Goal: Check status: Check status

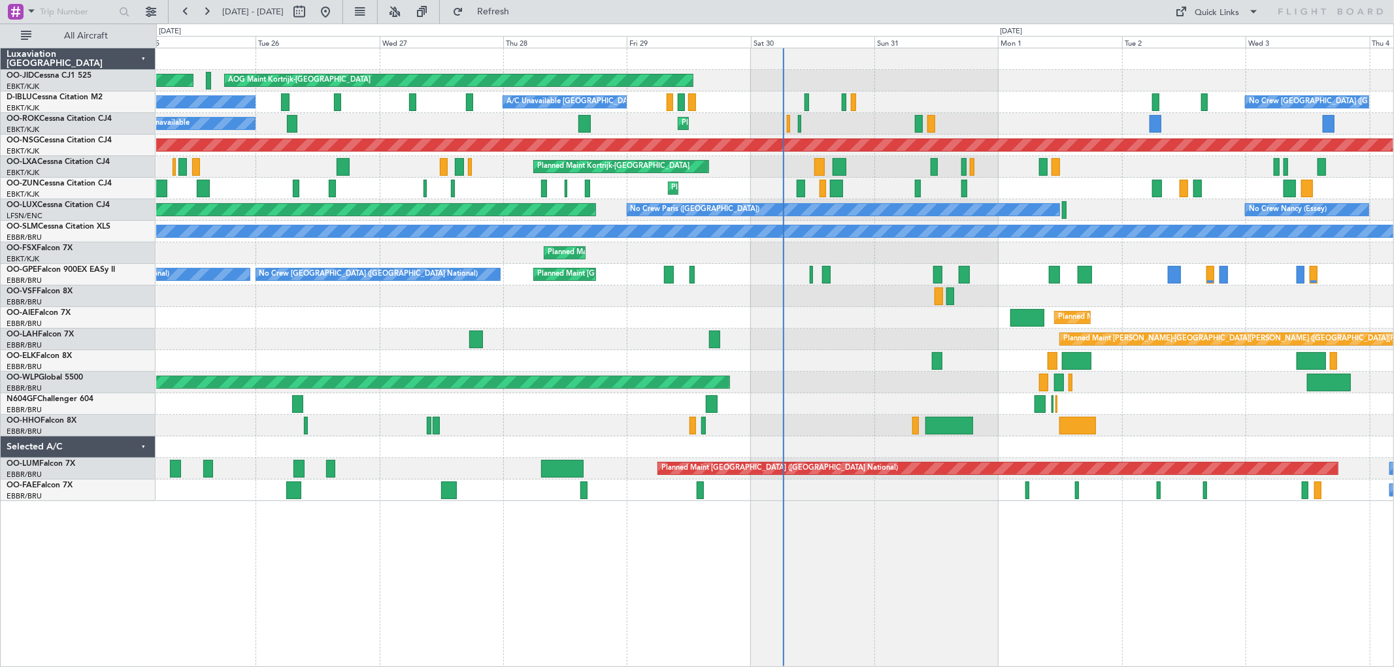
click at [824, 299] on div "Planned Maint Kortrijk-[GEOGRAPHIC_DATA] AOG Maint [GEOGRAPHIC_DATA]-[GEOGRAPHI…" at bounding box center [774, 274] width 1237 height 453
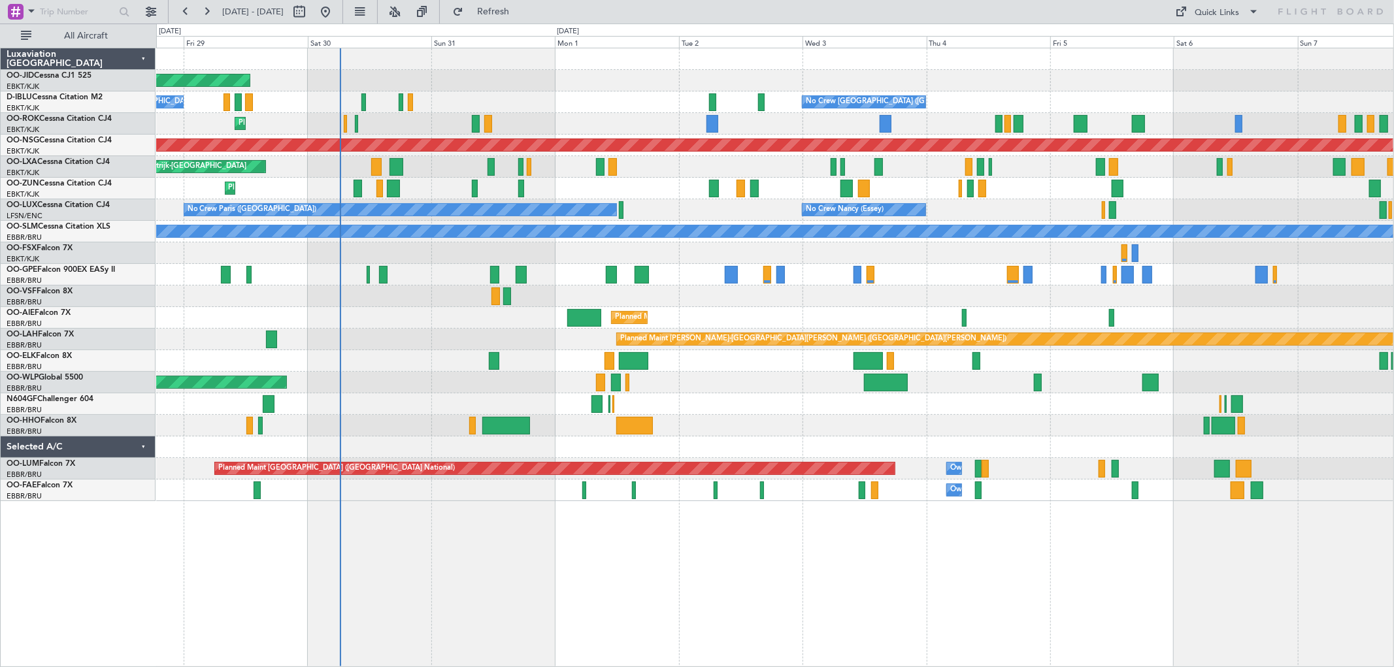
click at [981, 171] on div "Planned Maint Kortrijk-[GEOGRAPHIC_DATA] Planned Maint [GEOGRAPHIC_DATA] ([GEOG…" at bounding box center [774, 167] width 1237 height 22
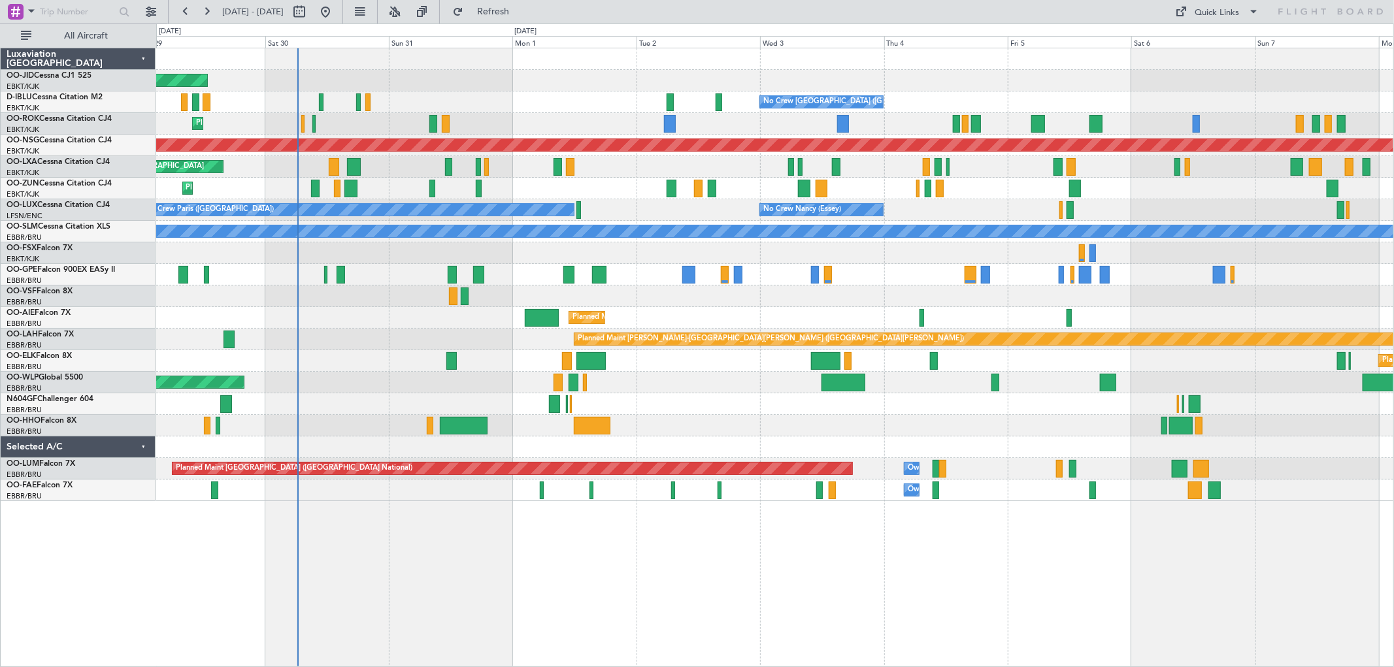
click at [861, 184] on div "Planned Maint Kortrijk-[GEOGRAPHIC_DATA]" at bounding box center [774, 189] width 1237 height 22
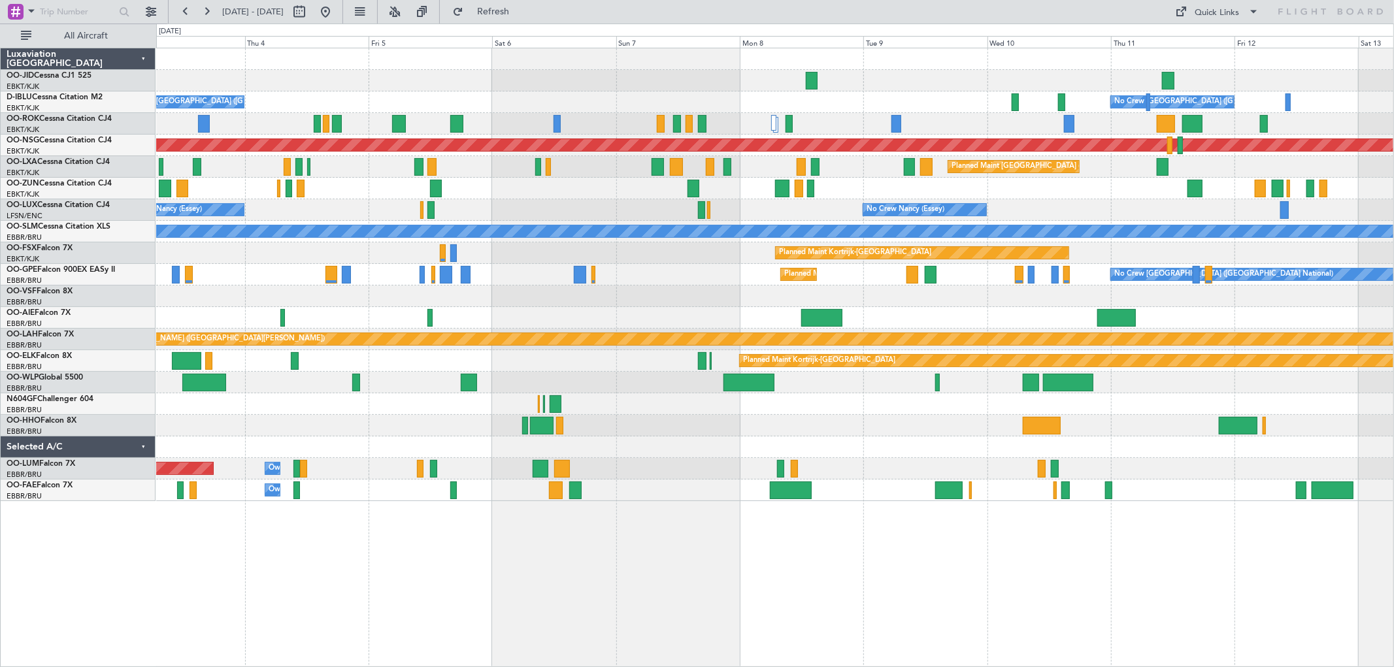
click at [615, 200] on div "No Crew [PERSON_NAME] ([PERSON_NAME]) No Crew [PERSON_NAME] ([PERSON_NAME]) No …" at bounding box center [774, 210] width 1237 height 22
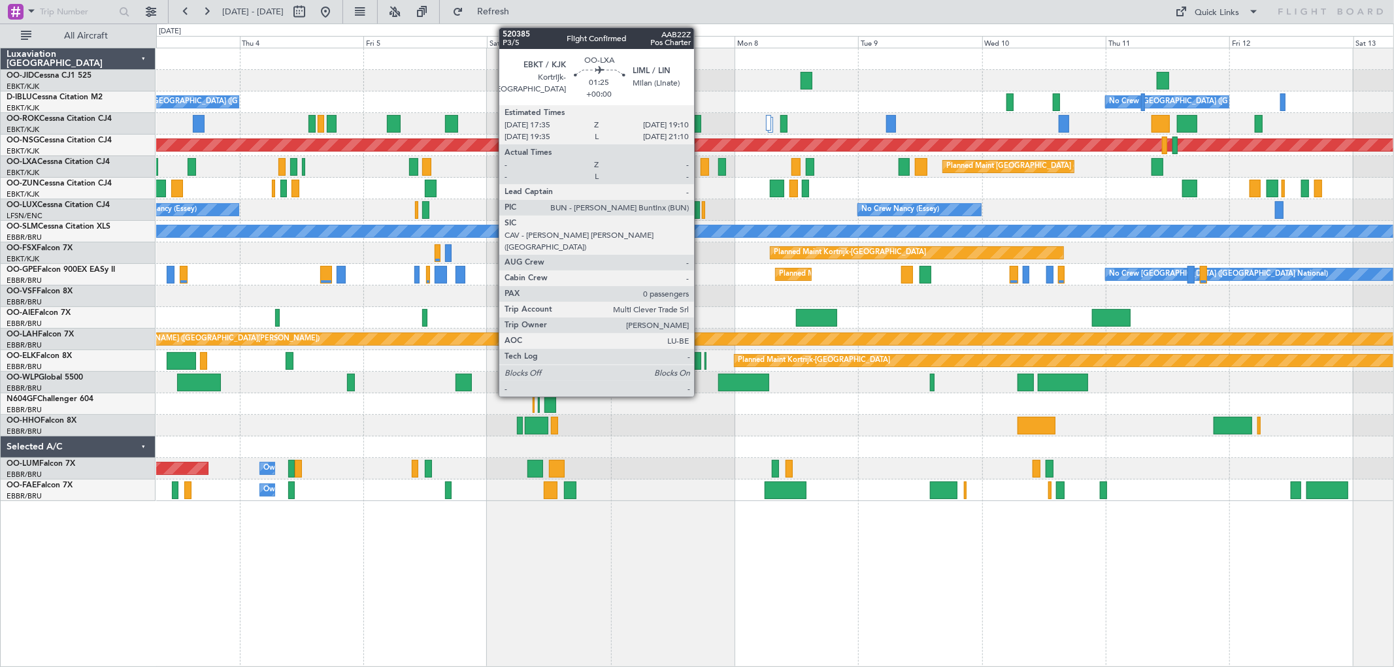
click at [991, 131] on div "No Crew [GEOGRAPHIC_DATA] ([GEOGRAPHIC_DATA] National) No Crew [GEOGRAPHIC_DATA…" at bounding box center [774, 274] width 1237 height 453
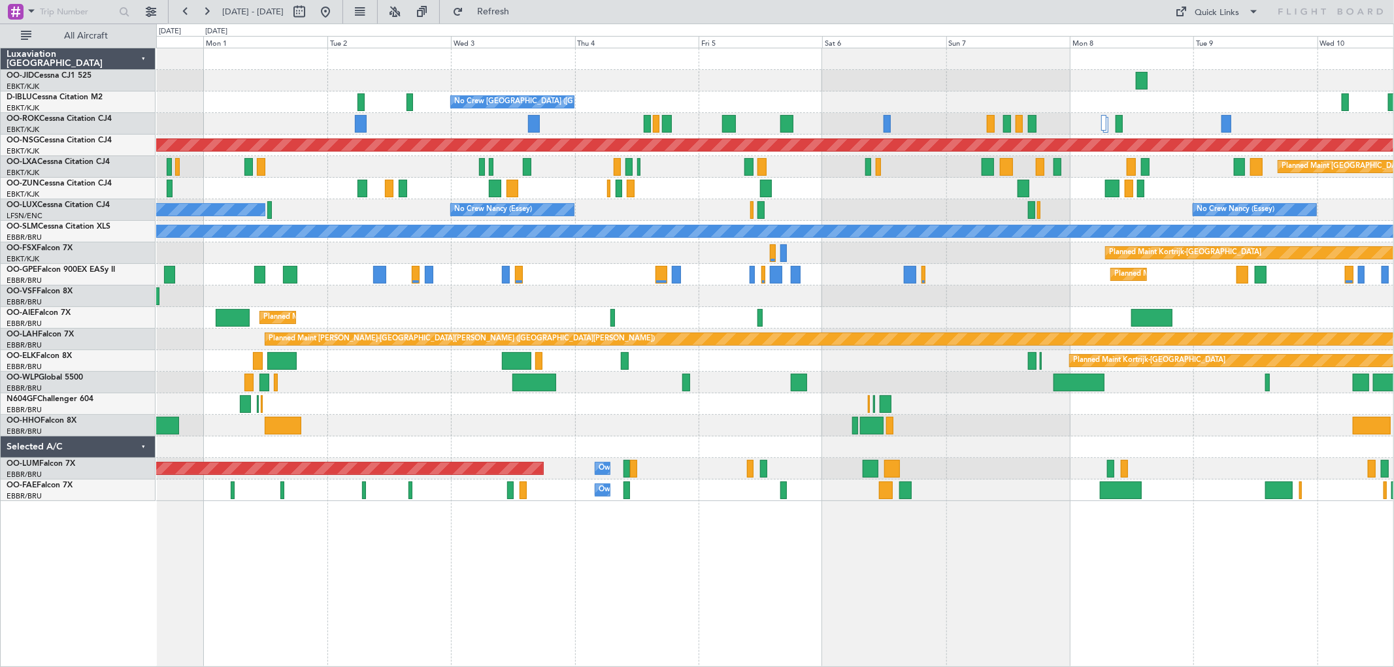
click at [1152, 167] on div "Planned Maint [GEOGRAPHIC_DATA] ([GEOGRAPHIC_DATA] National) Planned Maint [GEO…" at bounding box center [774, 167] width 1237 height 22
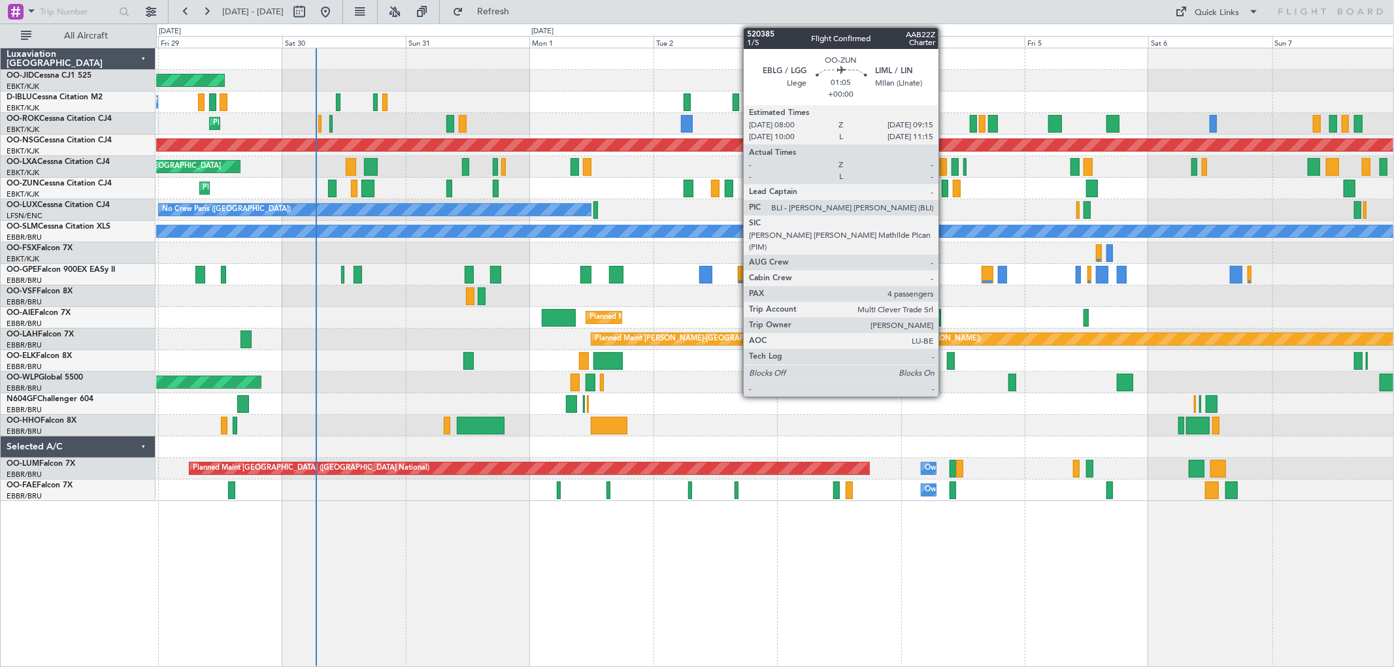
click at [1255, 178] on div "Planned Maint Kortrijk-[GEOGRAPHIC_DATA]" at bounding box center [774, 189] width 1237 height 22
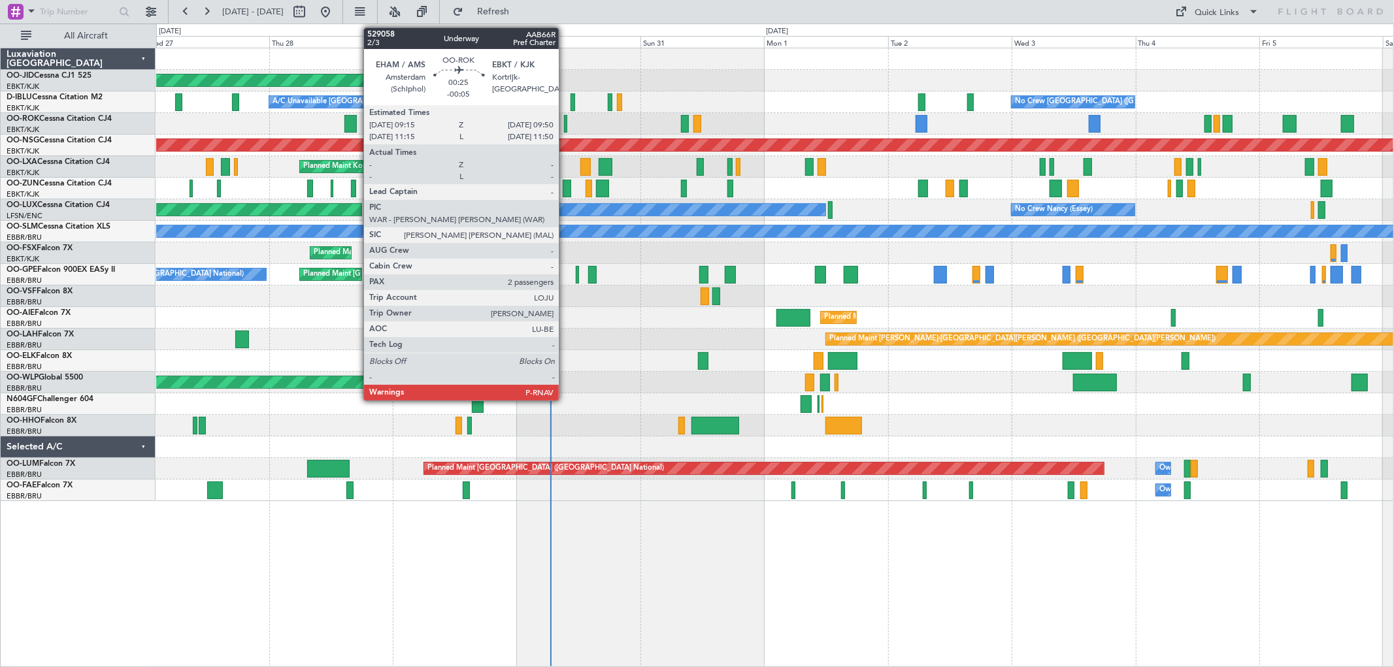
click at [565, 122] on div at bounding box center [565, 124] width 3 height 18
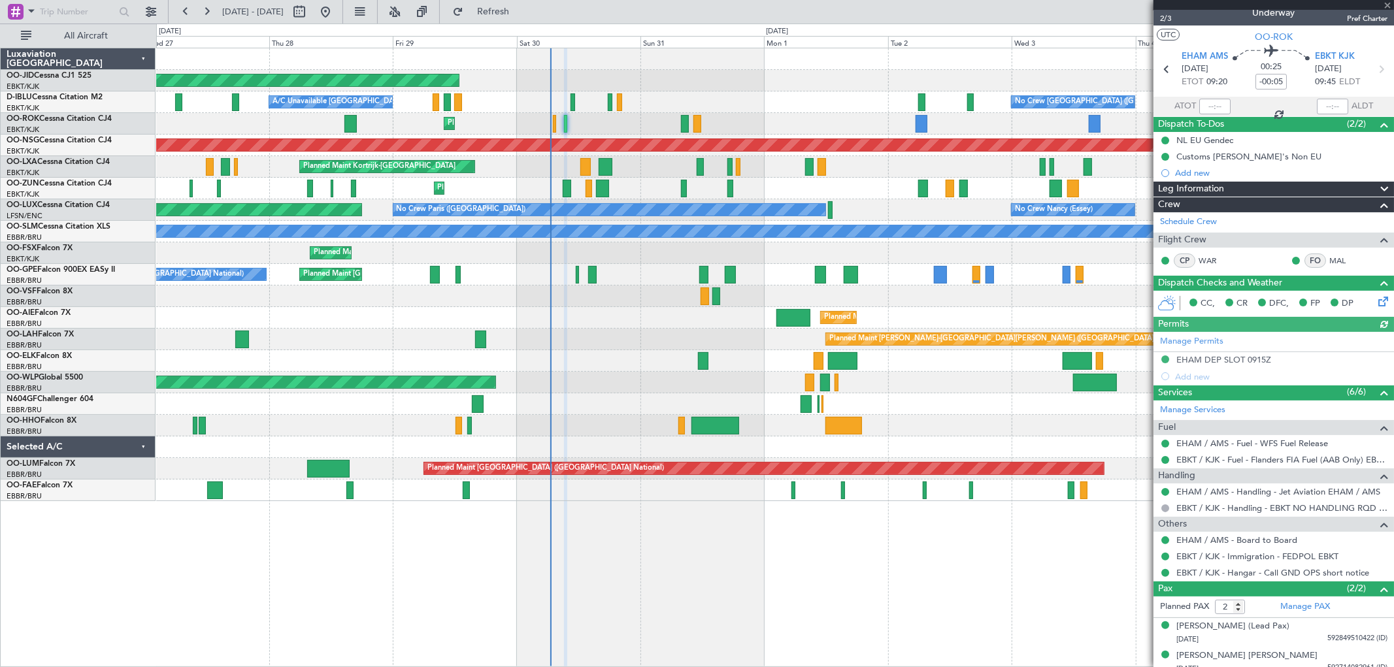
scroll to position [21, 0]
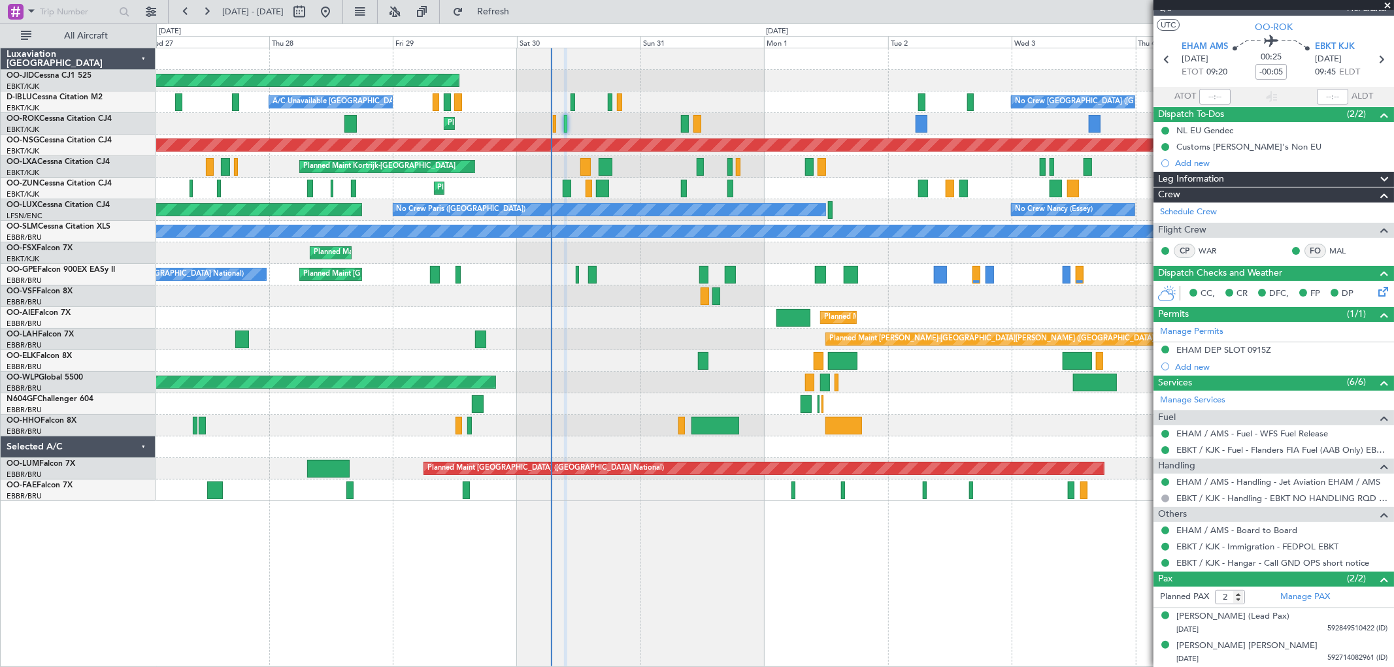
click at [1387, 1] on span at bounding box center [1387, 6] width 13 height 12
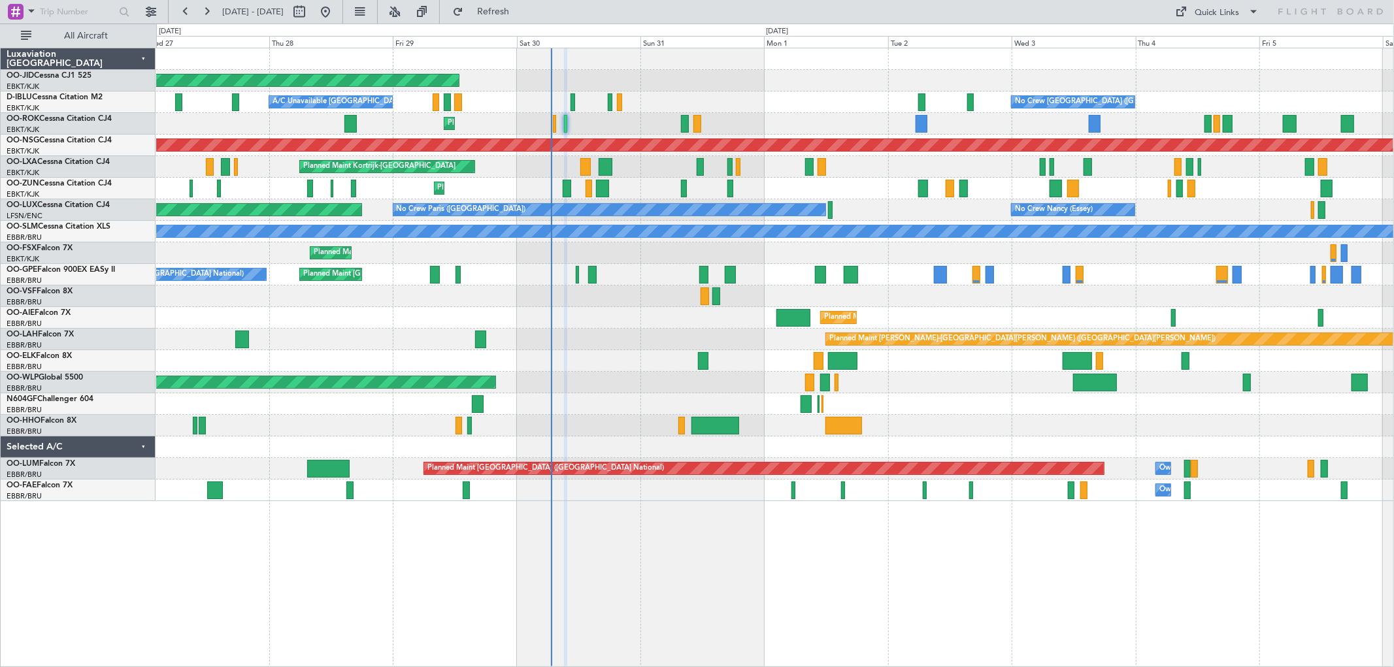
type input "0"
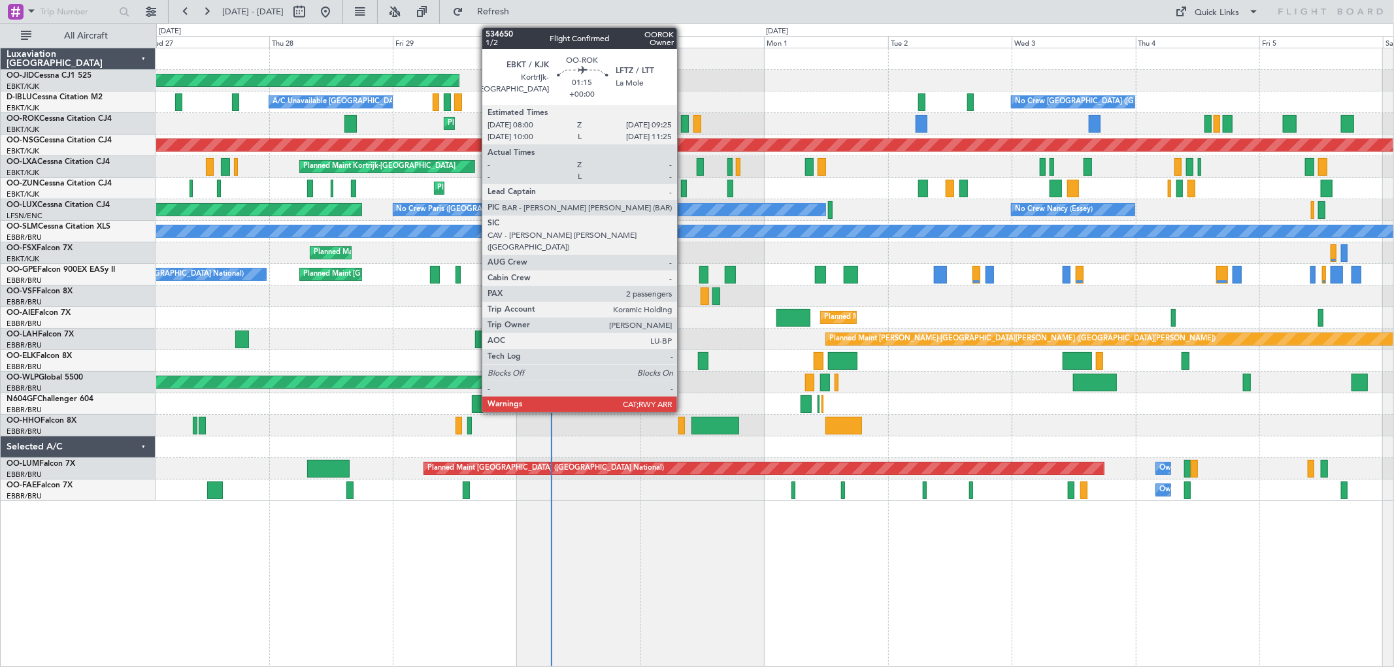
click at [683, 122] on div at bounding box center [685, 124] width 8 height 18
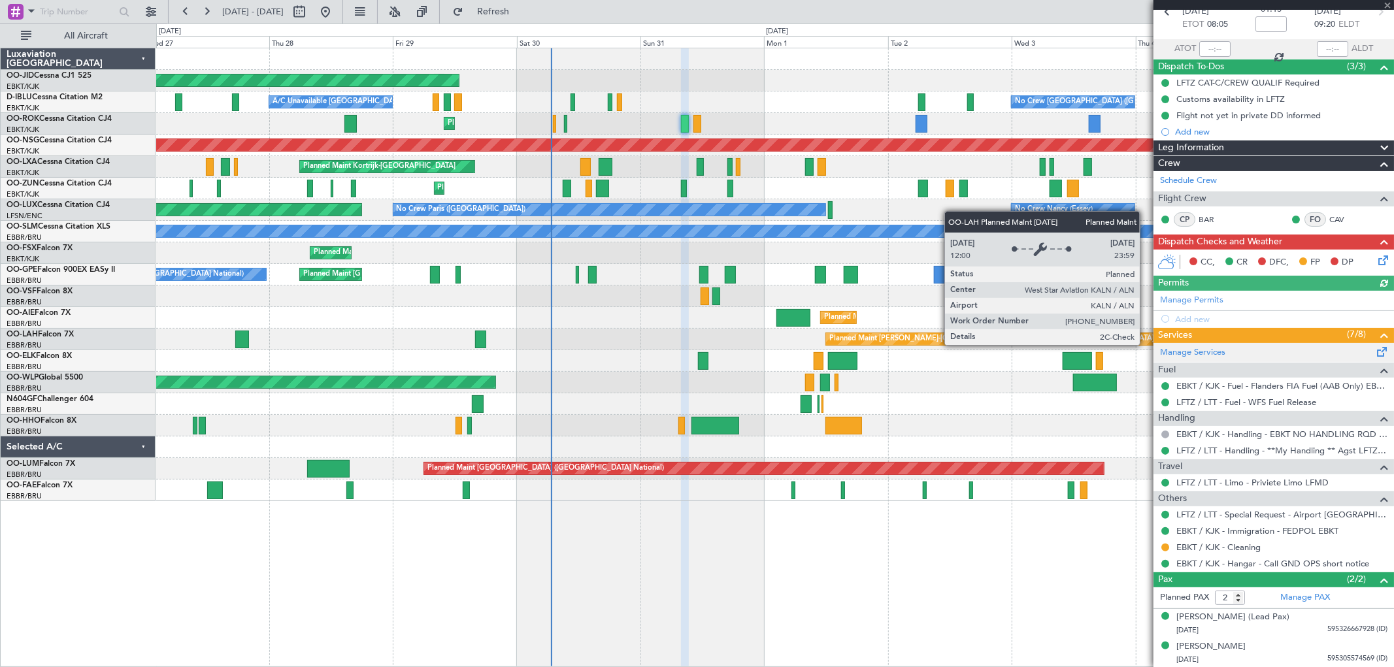
scroll to position [69, 0]
click at [1384, 4] on span at bounding box center [1387, 6] width 13 height 12
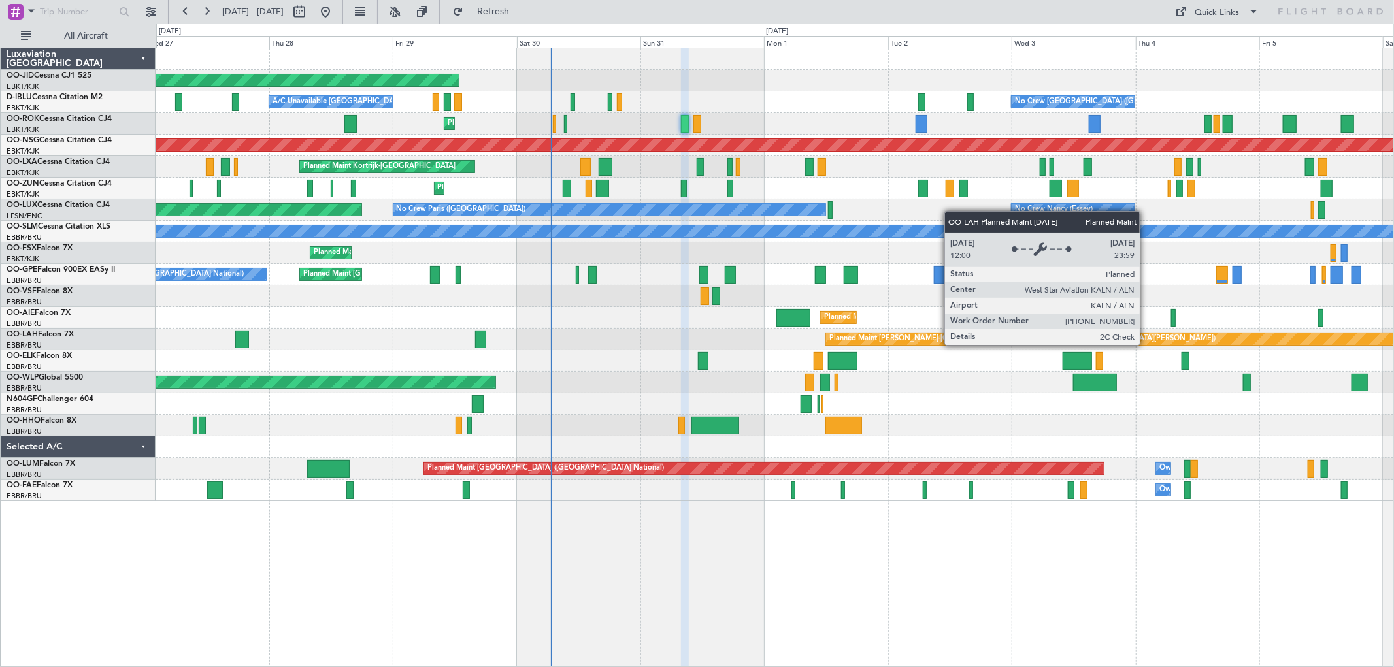
type input "0"
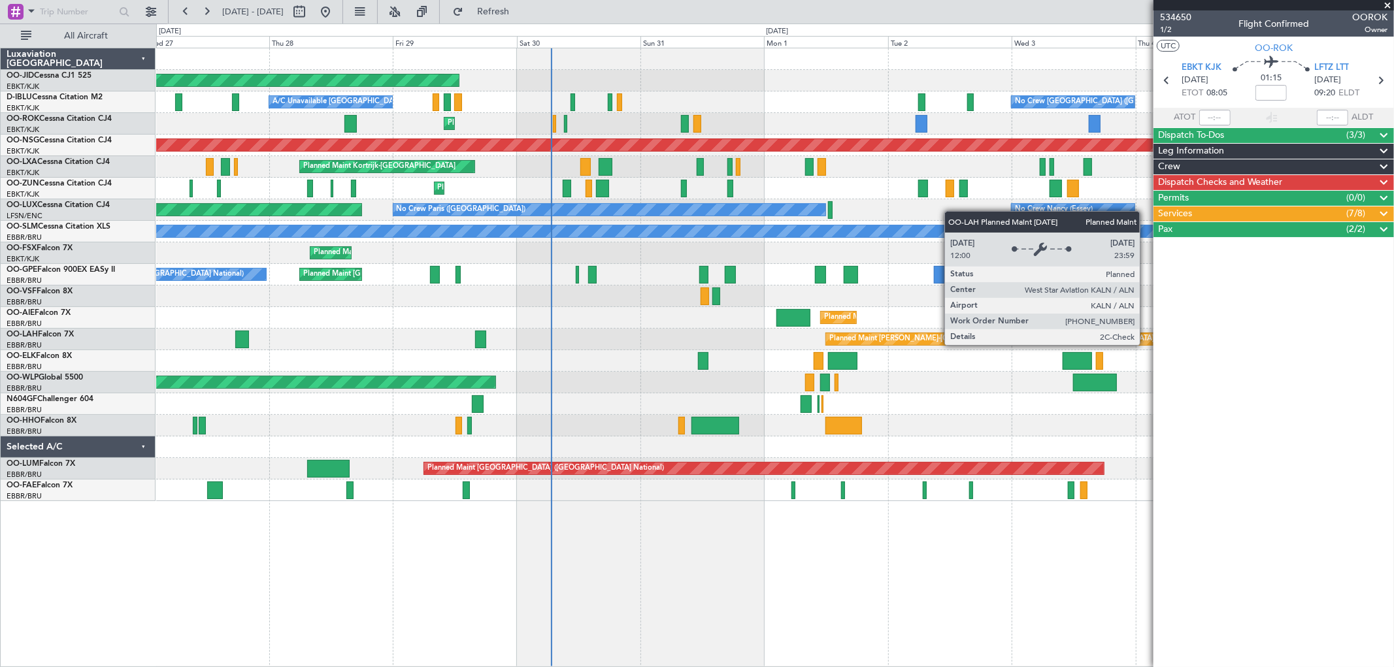
scroll to position [0, 0]
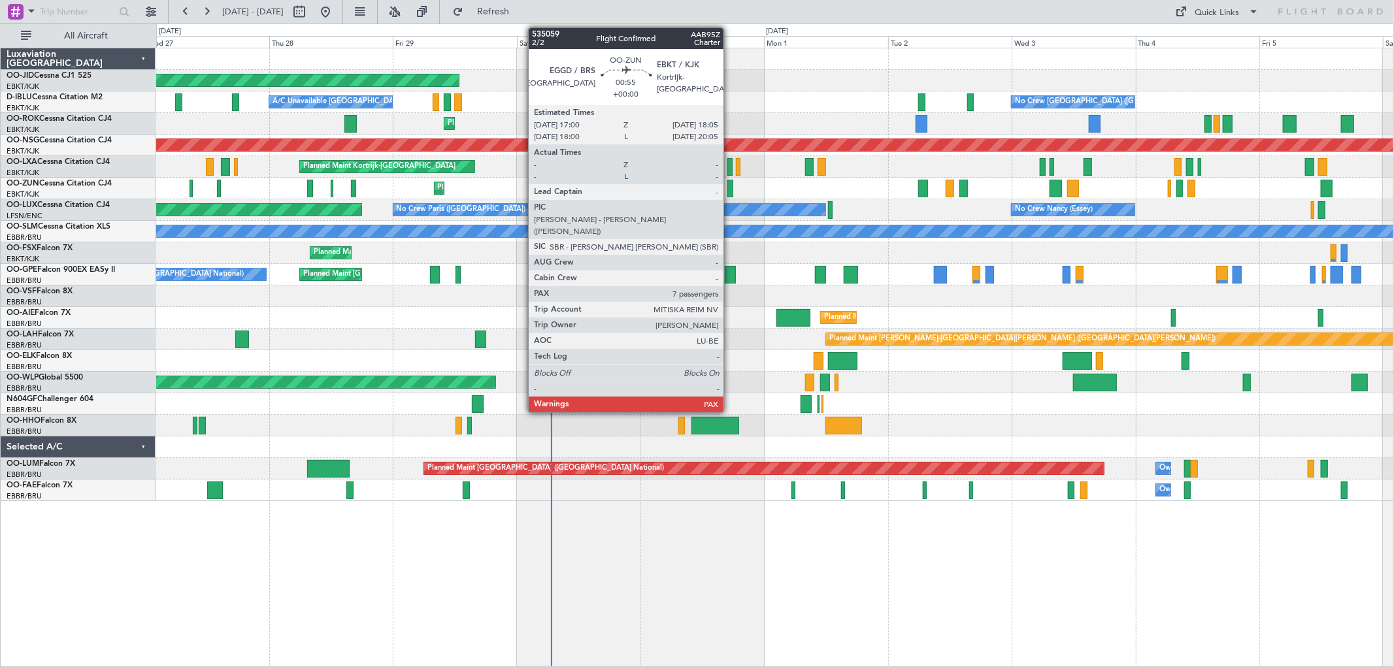
click at [730, 188] on div at bounding box center [730, 189] width 6 height 18
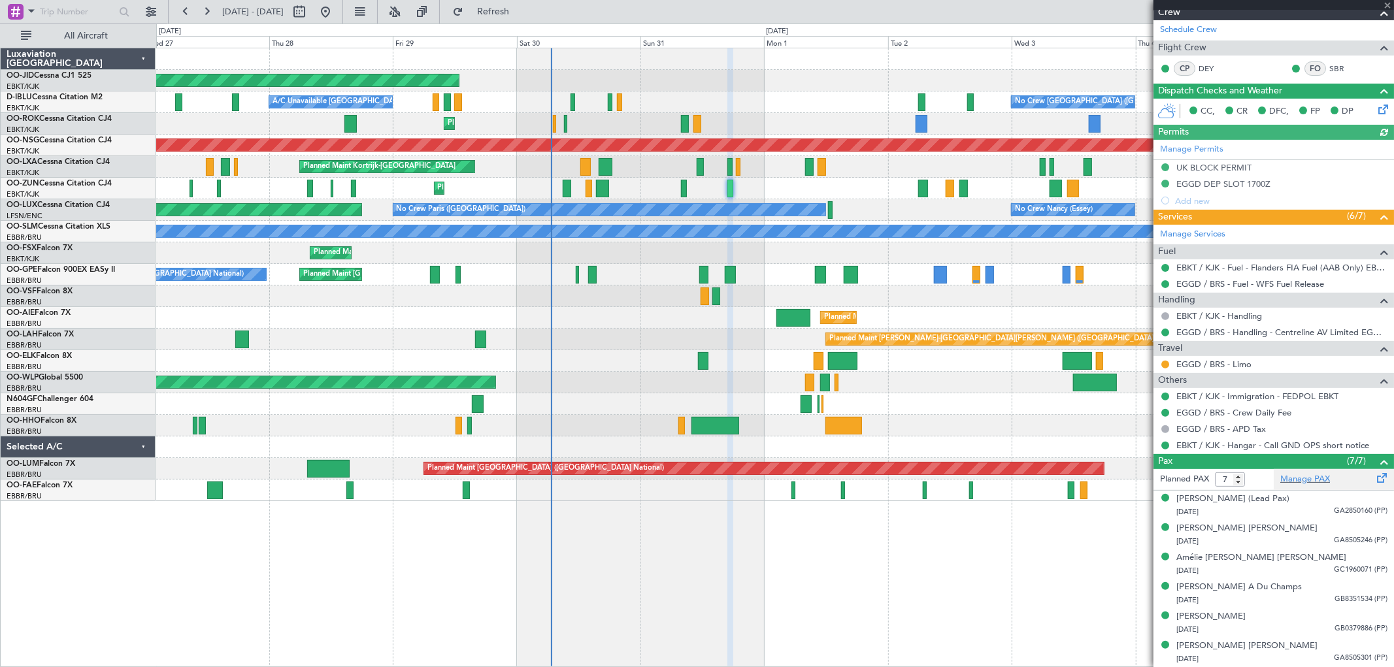
scroll to position [249, 0]
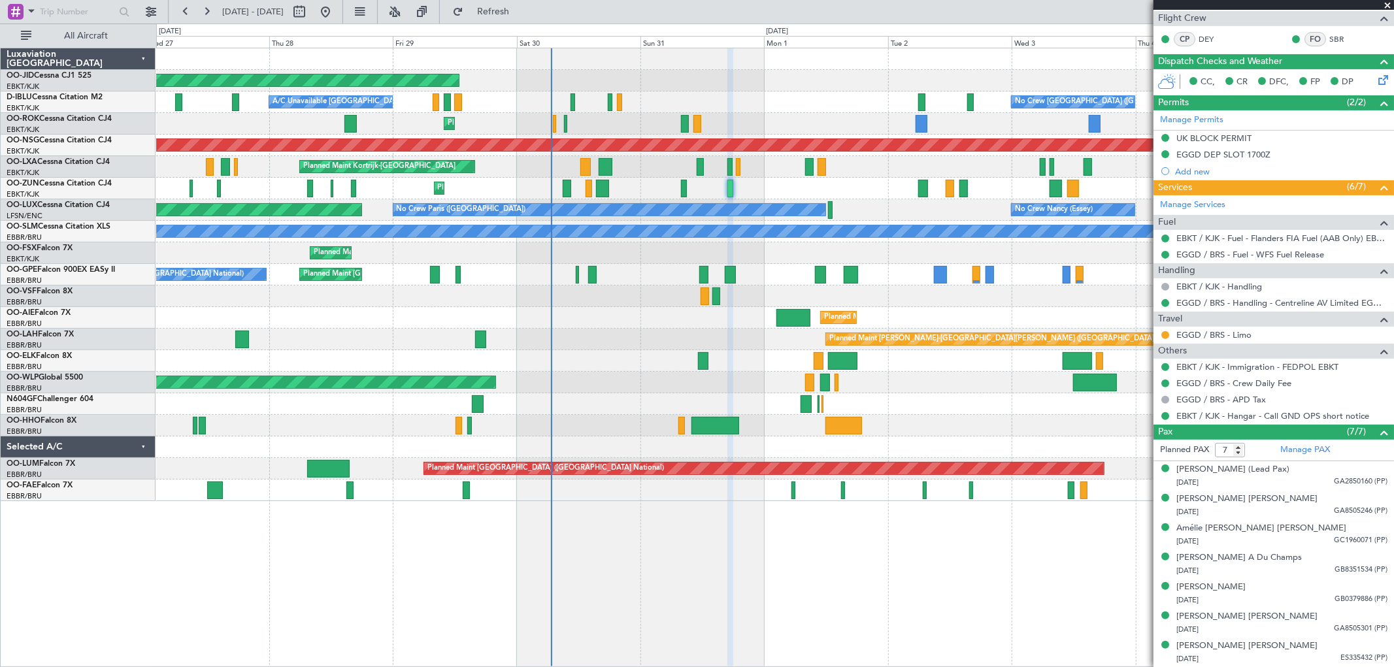
click at [1387, 4] on span at bounding box center [1387, 6] width 13 height 12
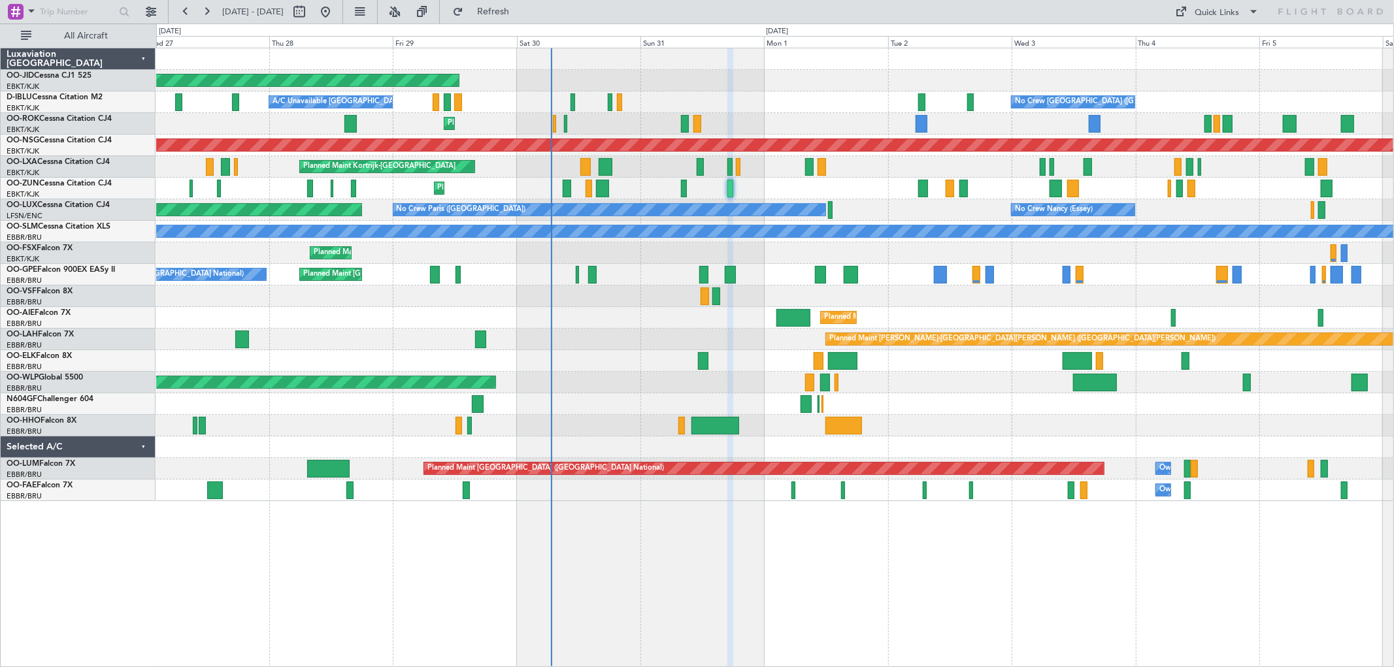
type input "0"
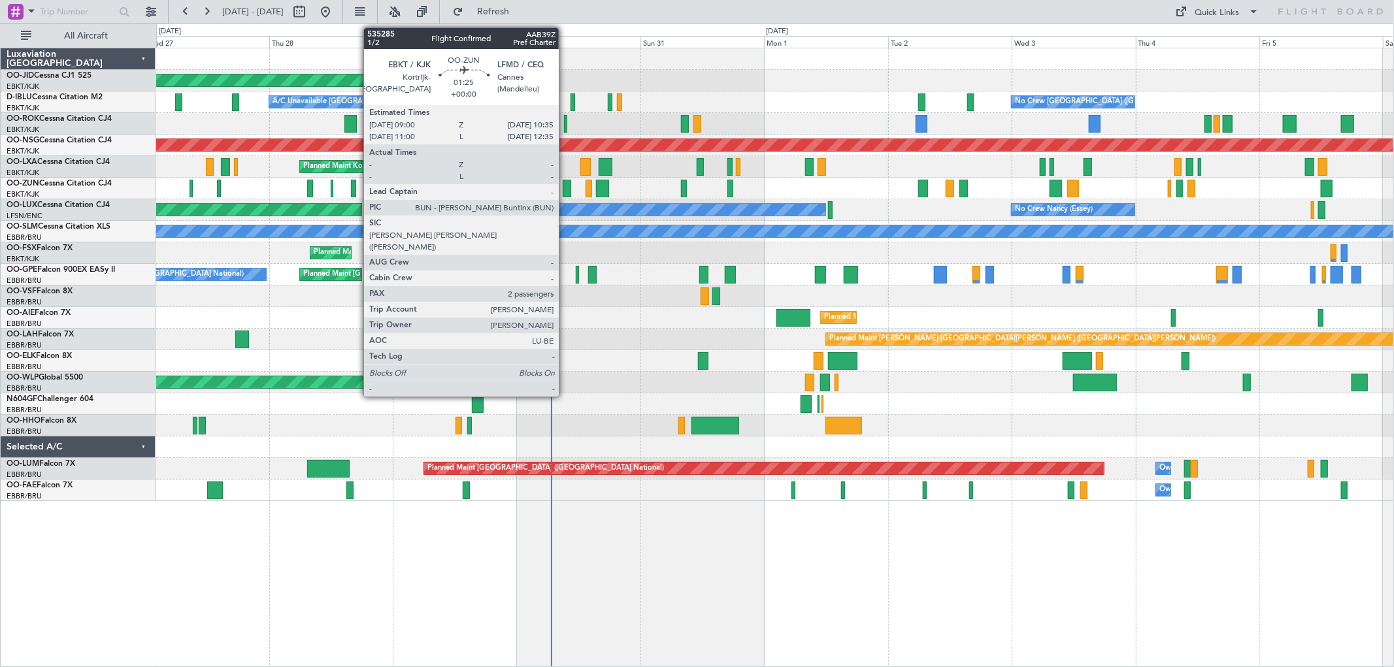
click at [565, 186] on div at bounding box center [567, 189] width 8 height 18
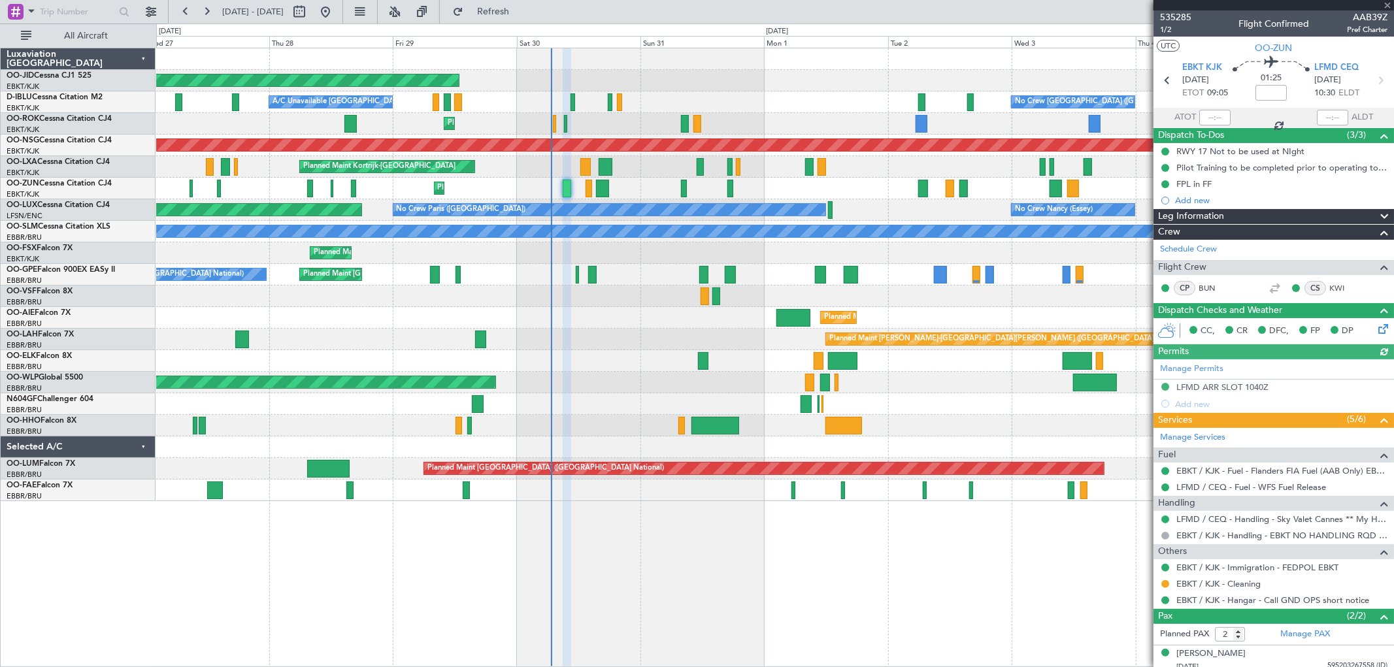
scroll to position [37, 0]
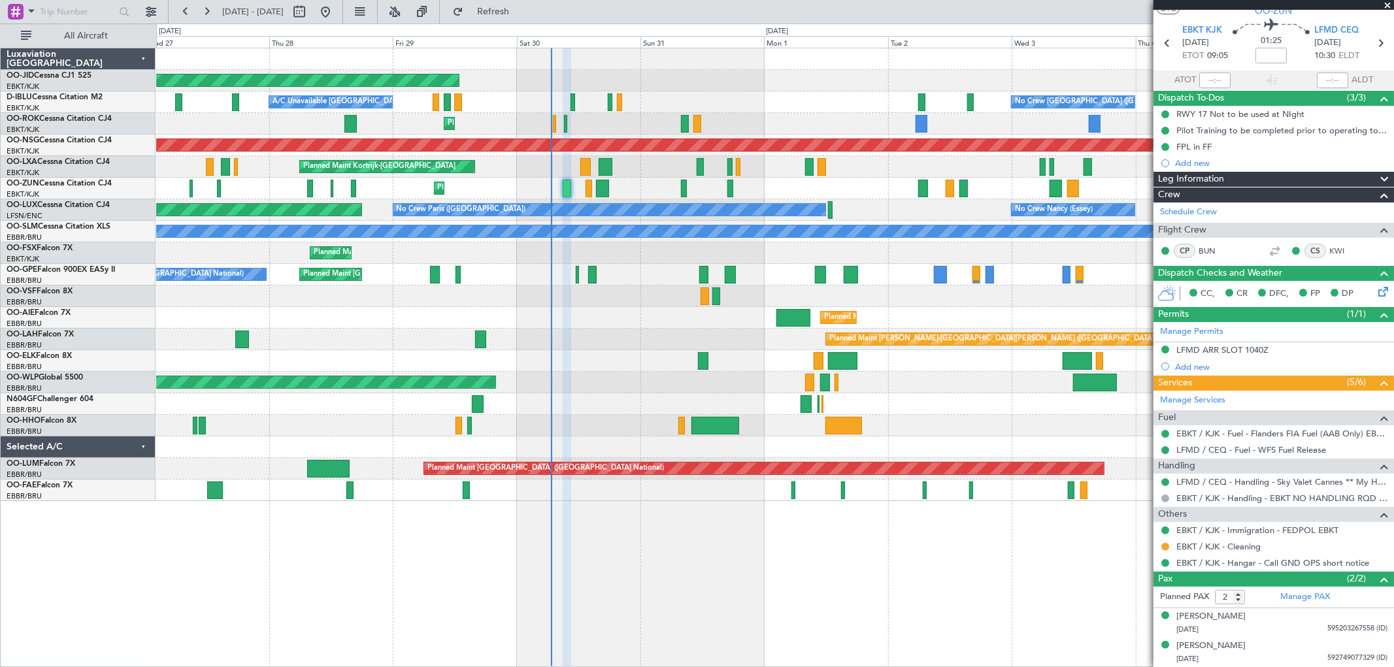
click at [1388, 3] on span at bounding box center [1387, 6] width 13 height 12
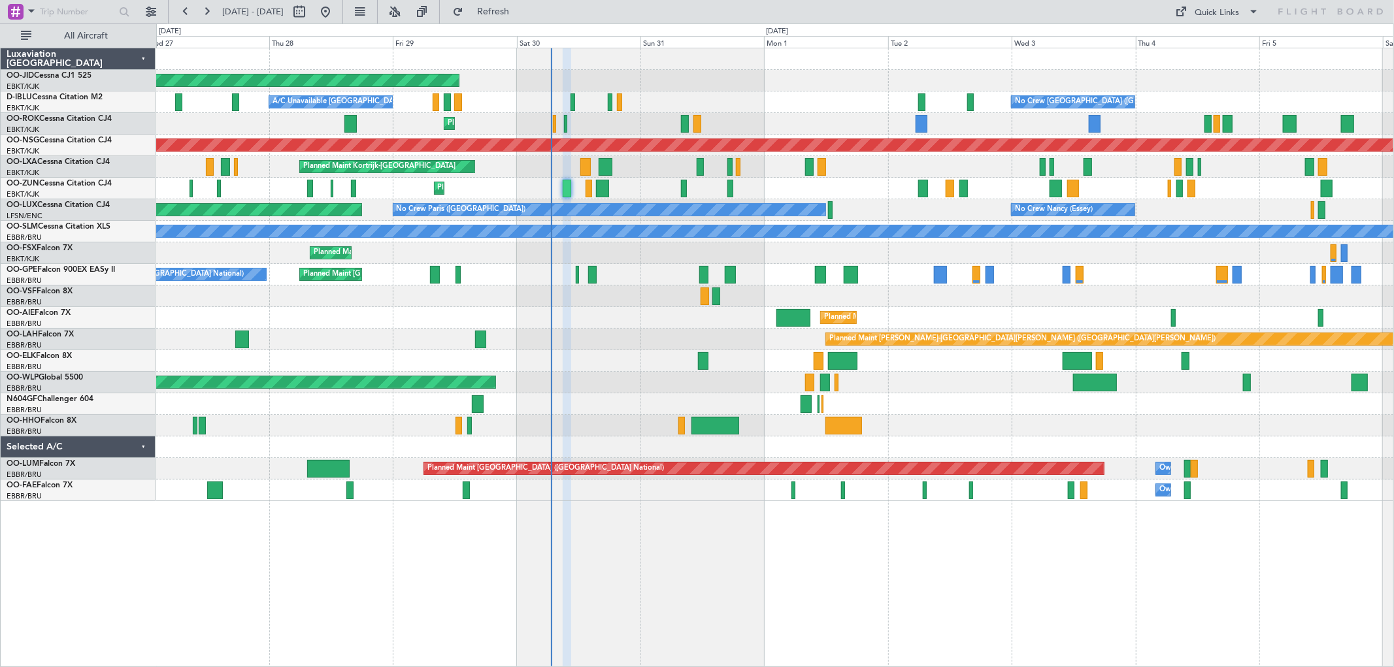
type input "0"
